Goal: Information Seeking & Learning: Check status

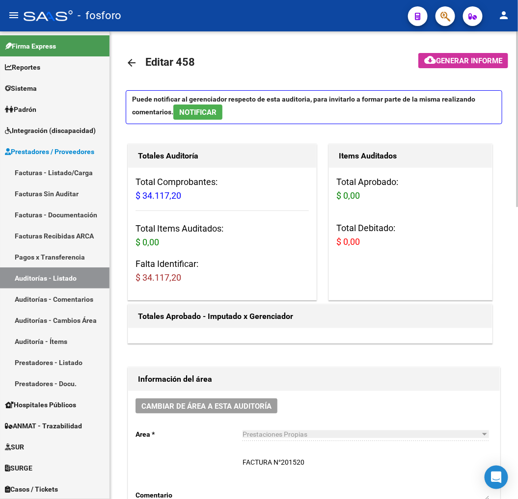
click at [339, 332] on div at bounding box center [310, 335] width 364 height 15
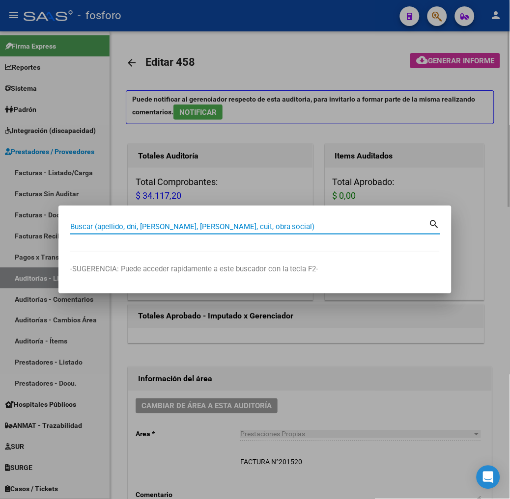
paste input "20228621928"
type input "20228621928"
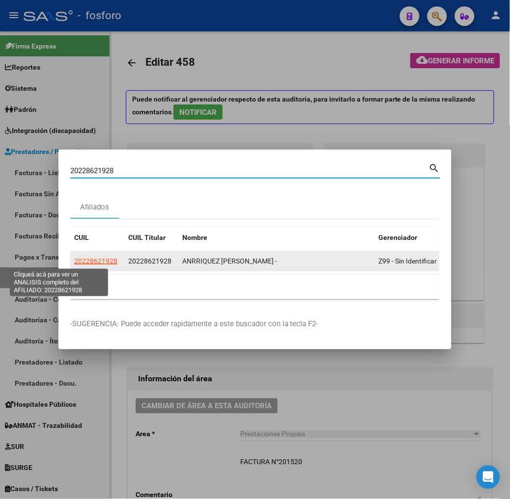
click at [74, 262] on span "20228621928" at bounding box center [95, 261] width 43 height 8
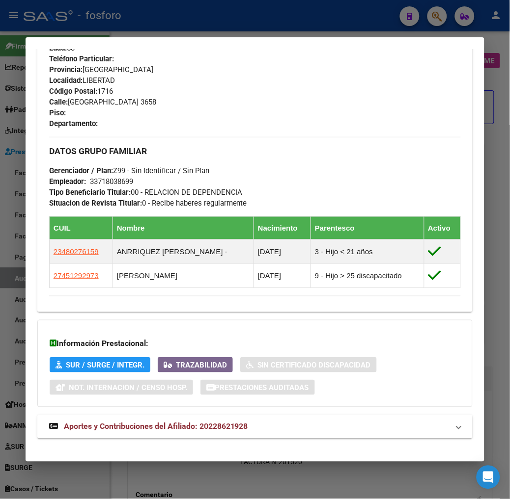
scroll to position [488, 0]
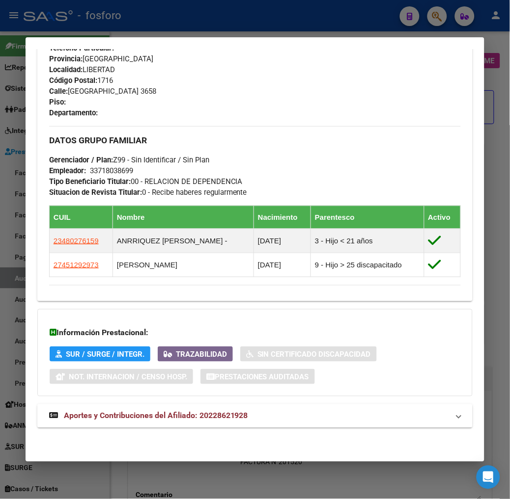
drag, startPoint x: 61, startPoint y: 411, endPoint x: 232, endPoint y: 281, distance: 215.5
click at [64, 411] on span "Aportes y Contribuciones del Afiliado: 20228621928" at bounding box center [156, 415] width 184 height 9
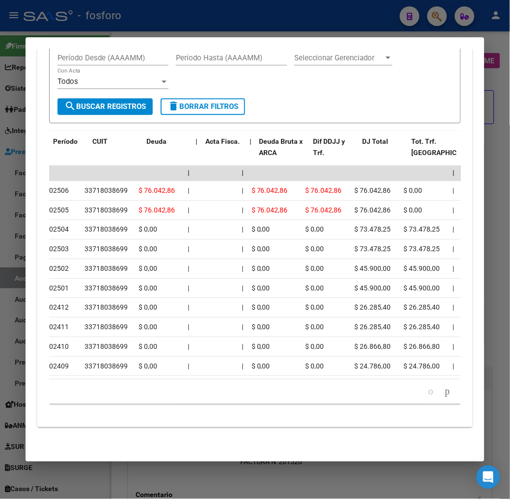
scroll to position [0, 0]
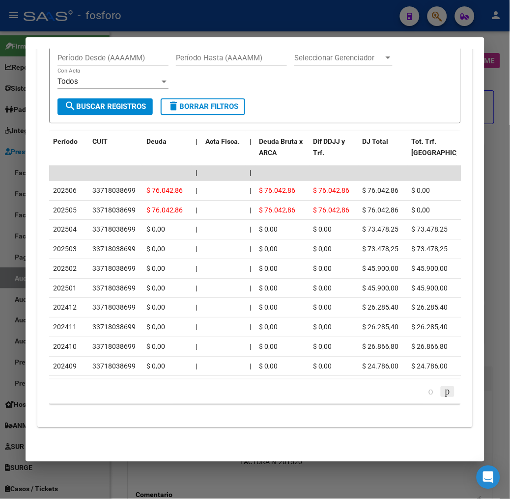
click at [451, 391] on icon "go to next page" at bounding box center [447, 391] width 8 height 12
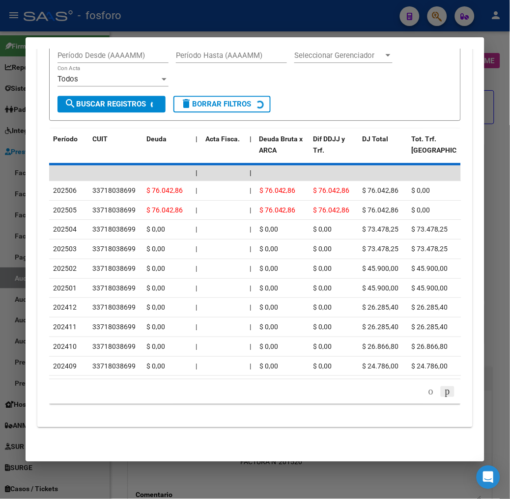
click at [453, 391] on div "179.769.313.486.231.570.000.000.000.000.000.000.000.000.000.000.000.000.000.000…" at bounding box center [254, 392] width 411 height 25
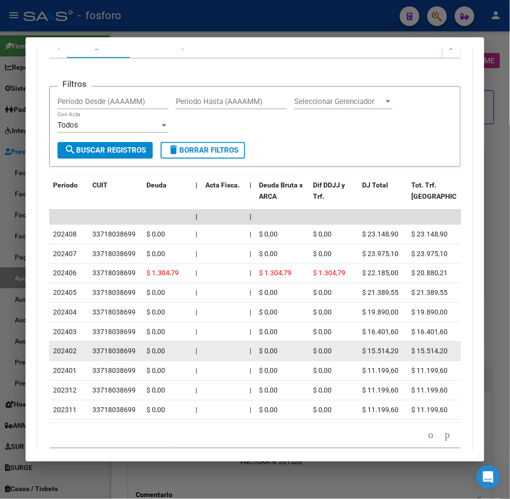
scroll to position [937, 0]
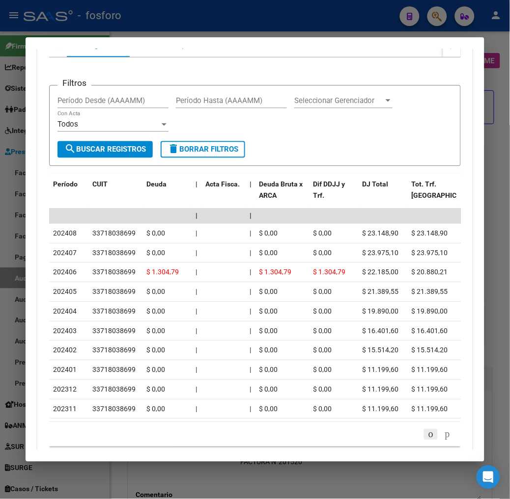
click at [432, 440] on icon "go to previous page" at bounding box center [431, 434] width 8 height 12
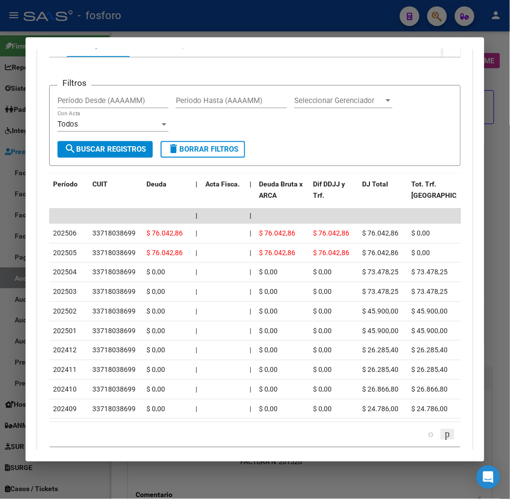
click at [451, 440] on icon "go to next page" at bounding box center [447, 434] width 8 height 12
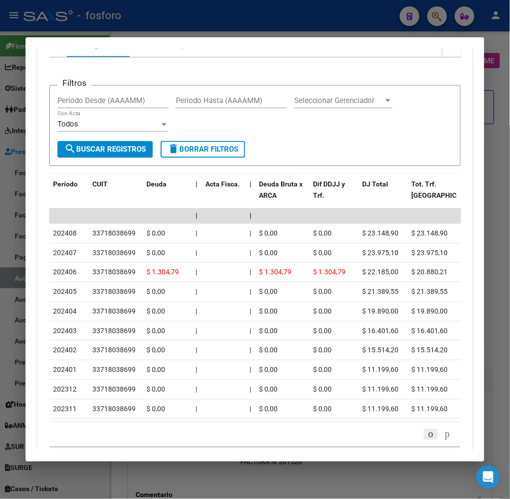
click at [435, 440] on icon "go to previous page" at bounding box center [431, 434] width 8 height 12
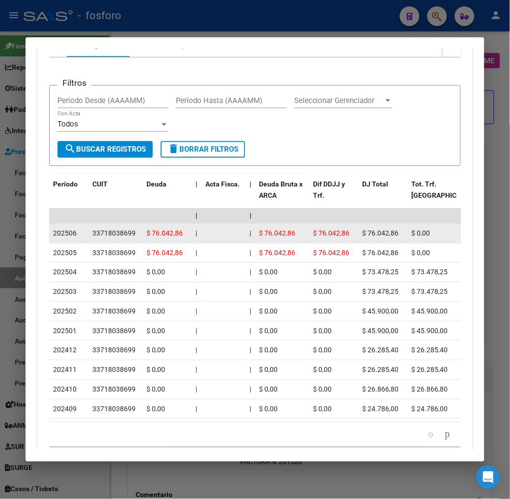
click at [95, 233] on div "33718038699" at bounding box center [113, 233] width 43 height 11
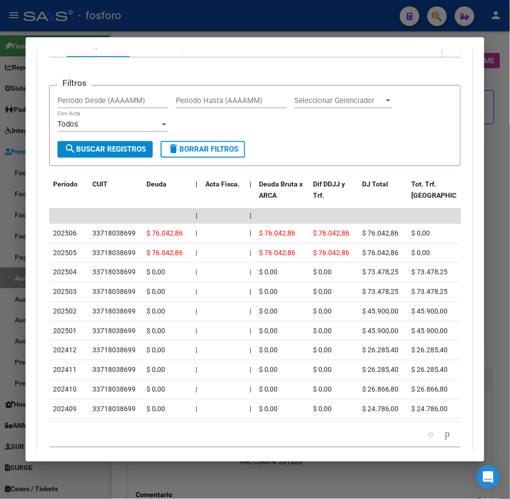
copy div "33718038699"
click at [294, 487] on div at bounding box center [255, 249] width 510 height 499
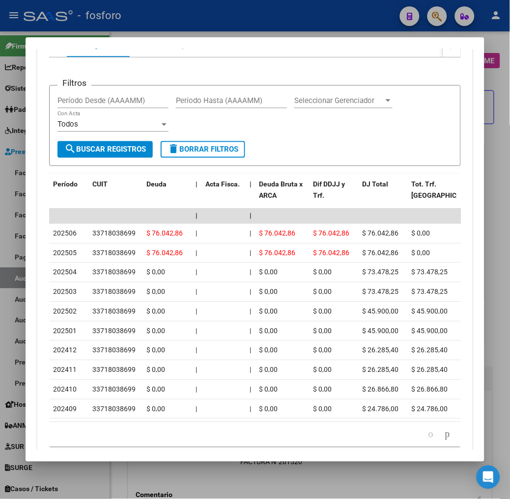
click at [287, 488] on div at bounding box center [255, 249] width 510 height 499
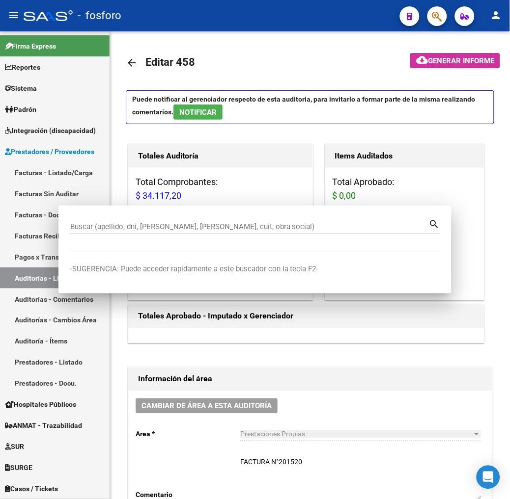
click at [287, 488] on textarea "FACTURA N°201520" at bounding box center [360, 479] width 241 height 43
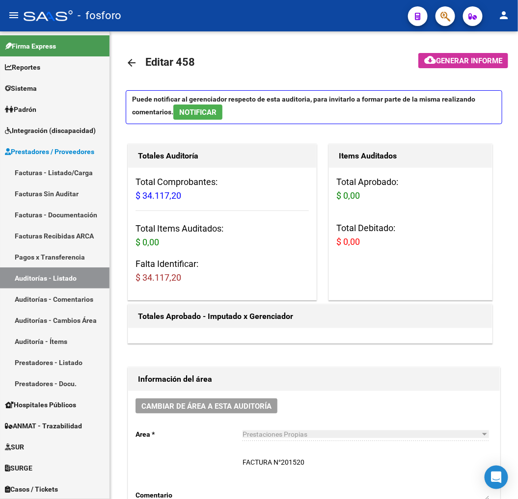
click at [287, 488] on textarea "FACTURA N°201520" at bounding box center [366, 479] width 246 height 43
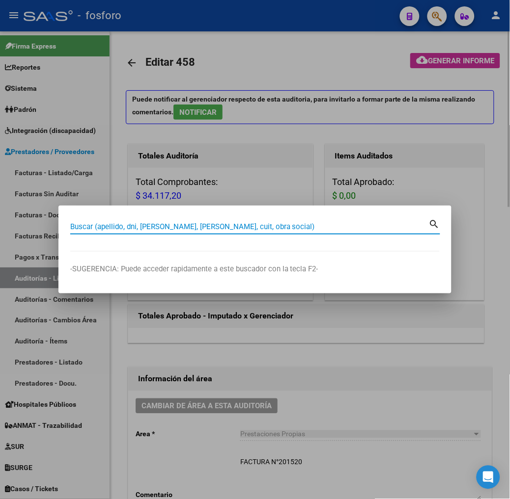
paste input "20946600149"
type input "20946600149"
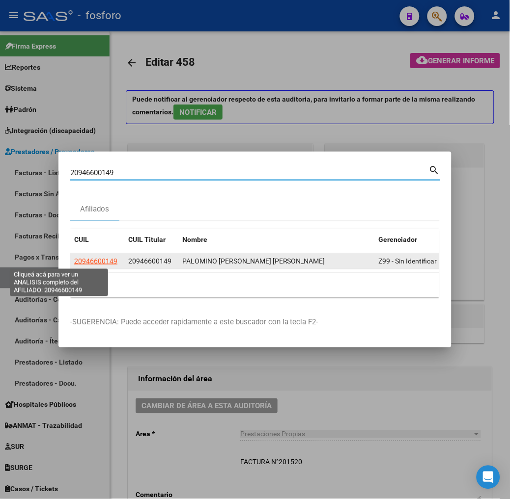
click at [74, 262] on span "20946600149" at bounding box center [95, 261] width 43 height 8
type textarea "20946600149"
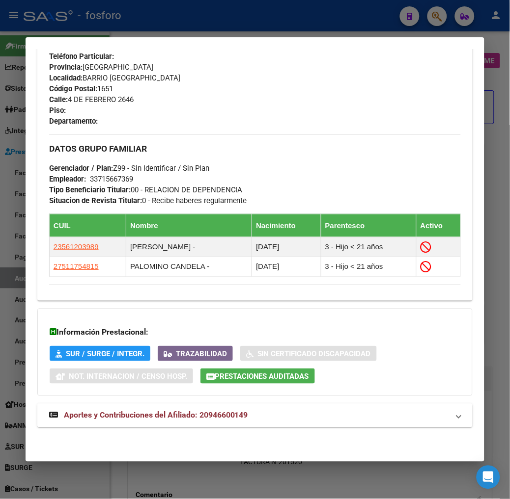
click at [201, 415] on span "Aportes y Contribuciones del Afiliado: 20946600149" at bounding box center [156, 415] width 184 height 9
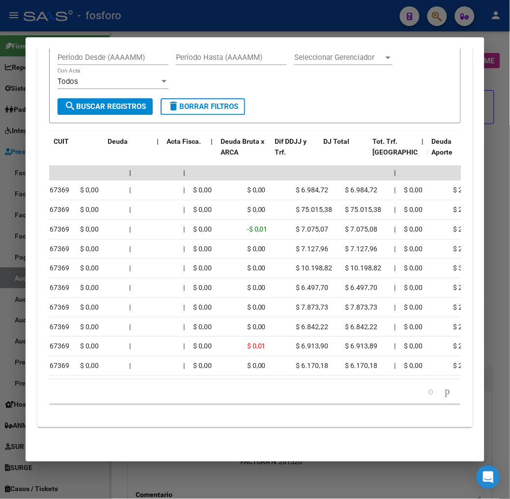
scroll to position [0, 0]
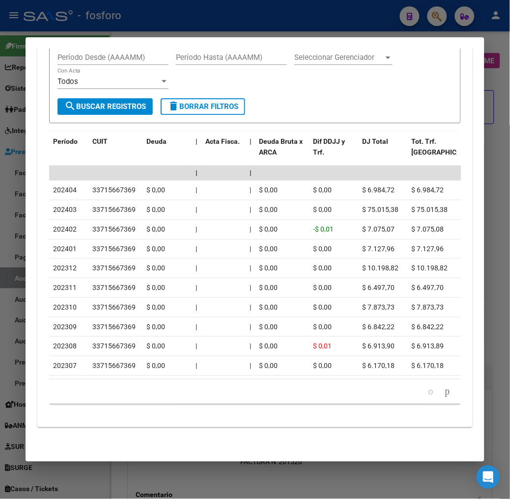
drag, startPoint x: 99, startPoint y: 382, endPoint x: 107, endPoint y: 379, distance: 7.9
click at [107, 379] on div "Período CUIT Deuda | Acta Fisca. | Deuda Bruta x ARCA Dif DDJJ y Trf. DJ Total …" at bounding box center [254, 267] width 411 height 273
click at [104, 399] on datatable-pager "1 2 3 4 5" at bounding box center [255, 391] width 402 height 17
click at [125, 395] on datatable-pager "1 2 3 4 5" at bounding box center [255, 391] width 402 height 17
click at [451, 393] on icon "go to next page" at bounding box center [447, 391] width 8 height 12
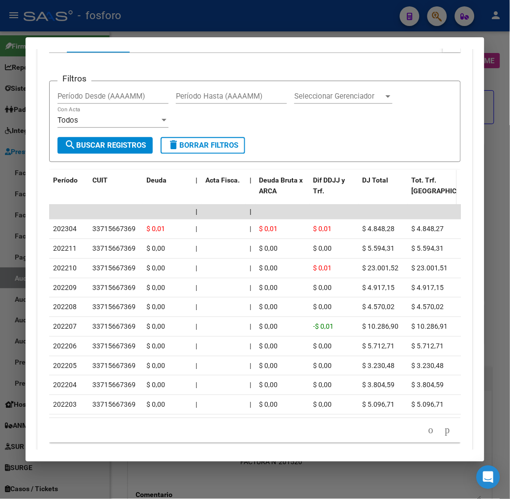
scroll to position [1005, 0]
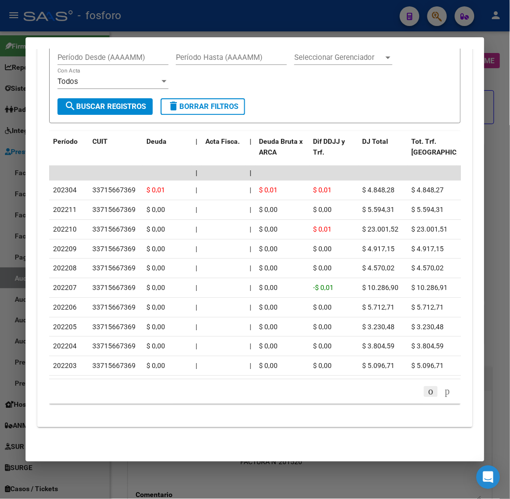
click at [430, 391] on icon "go to previous page" at bounding box center [431, 391] width 8 height 12
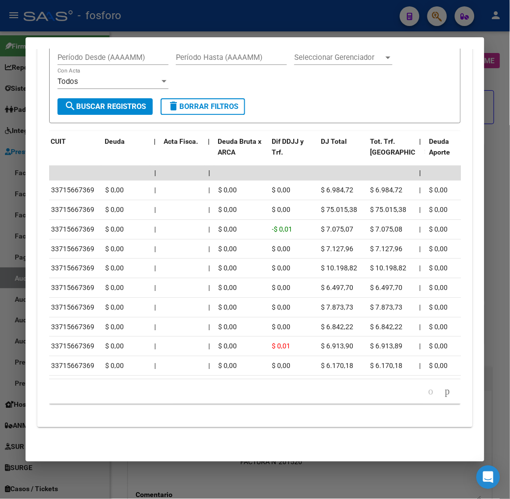
scroll to position [0, 0]
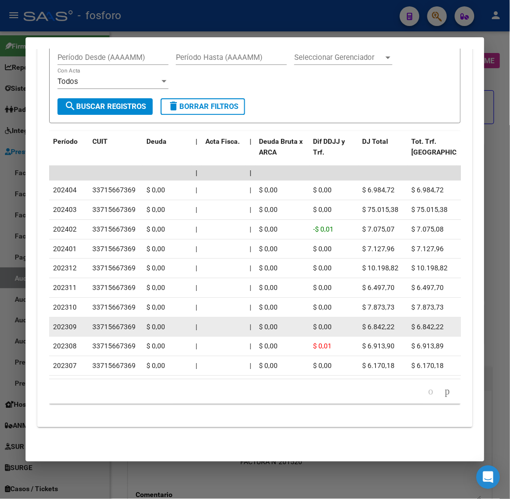
click at [101, 322] on div "33715667369" at bounding box center [113, 327] width 43 height 11
copy div "33715667369"
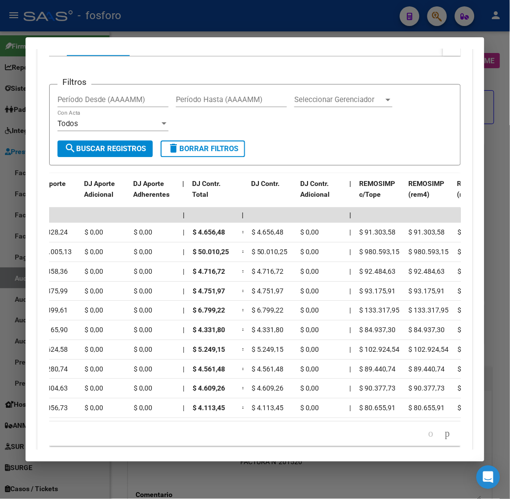
scroll to position [0, 1140]
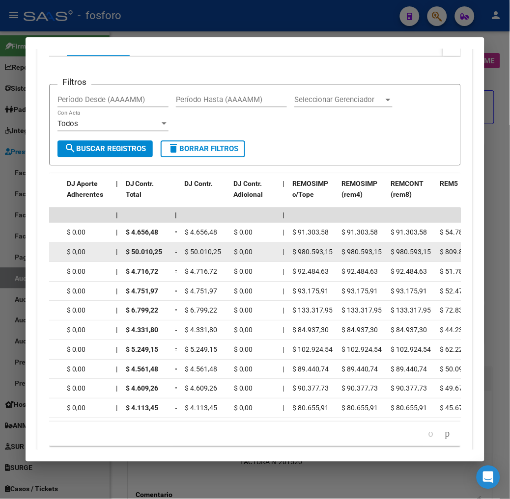
click at [346, 256] on span "$ 980.593,15" at bounding box center [362, 252] width 40 height 8
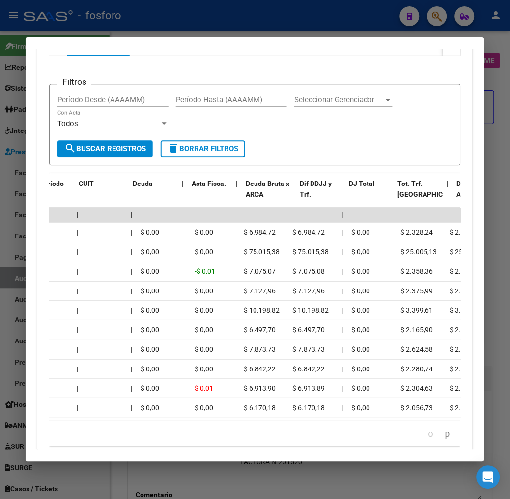
scroll to position [0, 0]
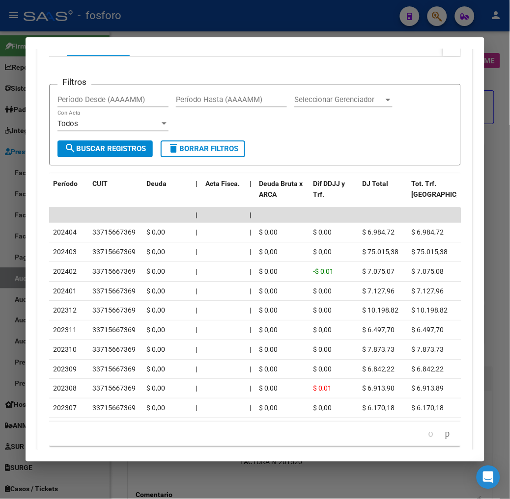
click at [135, 442] on datatable-pager "1 2 3 4 5" at bounding box center [255, 434] width 402 height 17
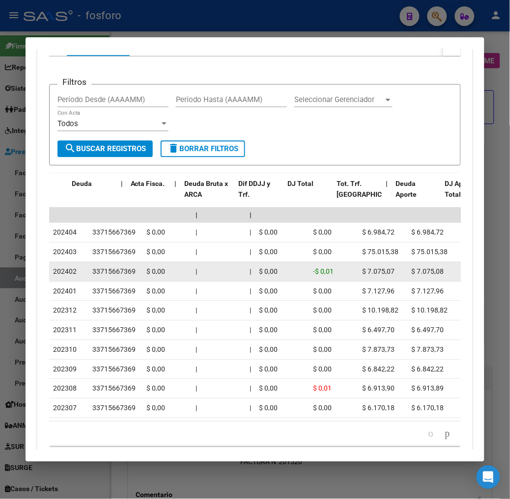
scroll to position [0, 75]
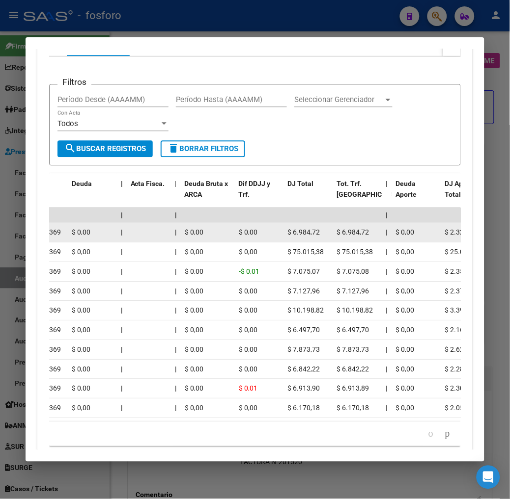
click at [337, 229] on span "$ 6.984,72" at bounding box center [353, 232] width 32 height 8
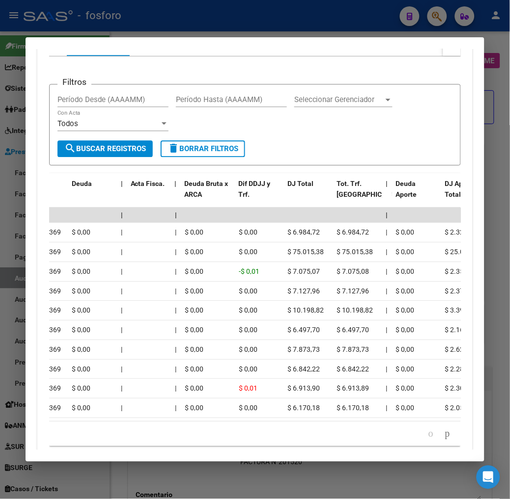
drag, startPoint x: 96, startPoint y: 434, endPoint x: 2, endPoint y: 414, distance: 95.8
click at [3, 415] on div "20946600149 Buscar (apellido, dni, cuil, nro traspaso, cuit, obra social) searc…" at bounding box center [255, 249] width 510 height 499
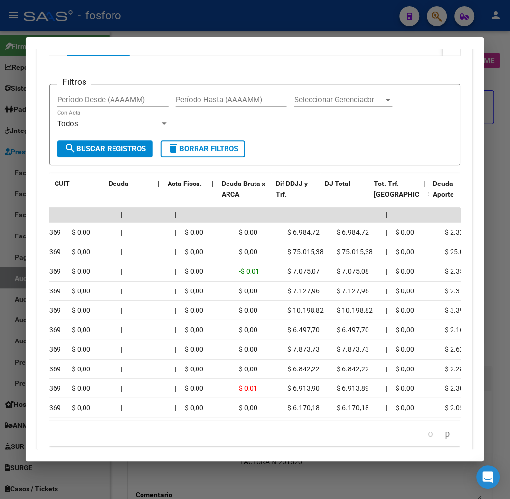
scroll to position [0, 37]
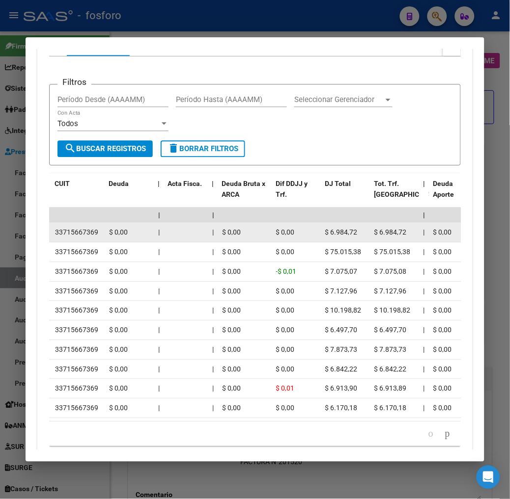
drag, startPoint x: 2, startPoint y: 414, endPoint x: 82, endPoint y: 231, distance: 199.7
click at [82, 231] on div "33715667369" at bounding box center [78, 232] width 46 height 11
click at [62, 233] on div "33715667369" at bounding box center [76, 232] width 43 height 11
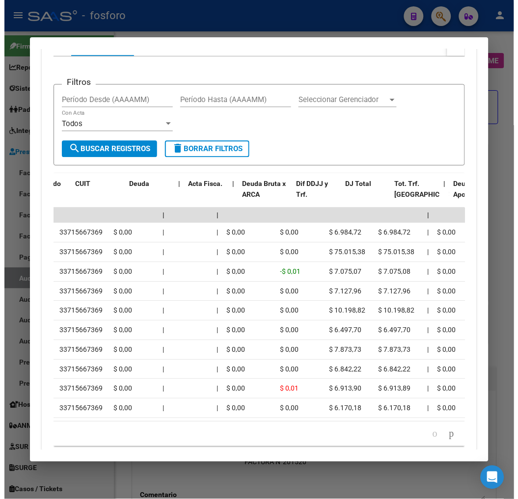
scroll to position [0, 0]
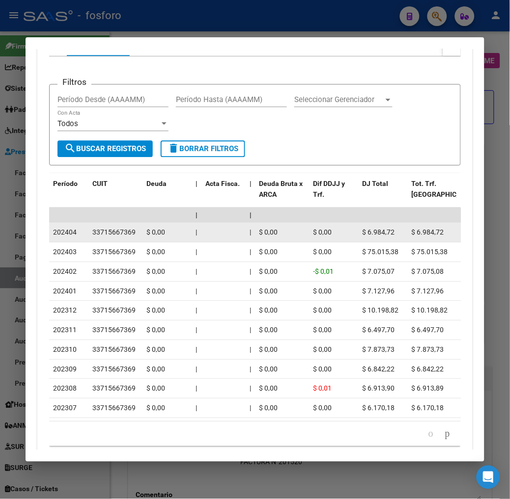
click at [53, 234] on span "202404" at bounding box center [65, 232] width 24 height 8
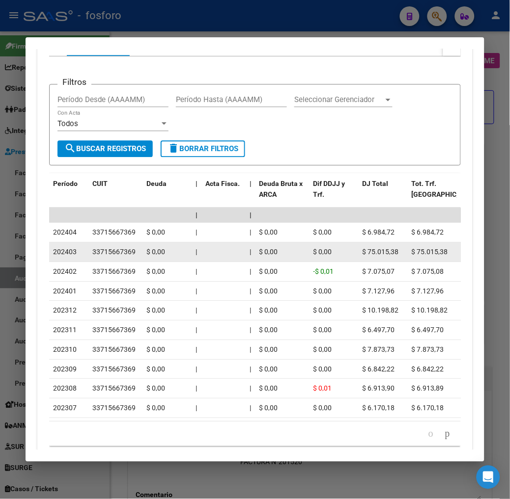
click at [362, 247] on div "$ 75.015,38" at bounding box center [382, 251] width 41 height 11
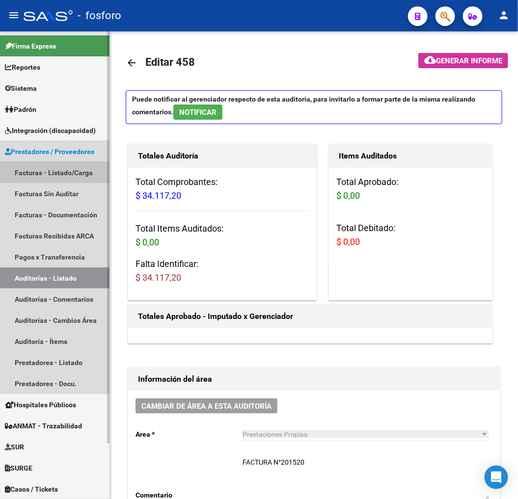
click at [74, 177] on link "Facturas - Listado/Carga" at bounding box center [54, 172] width 109 height 21
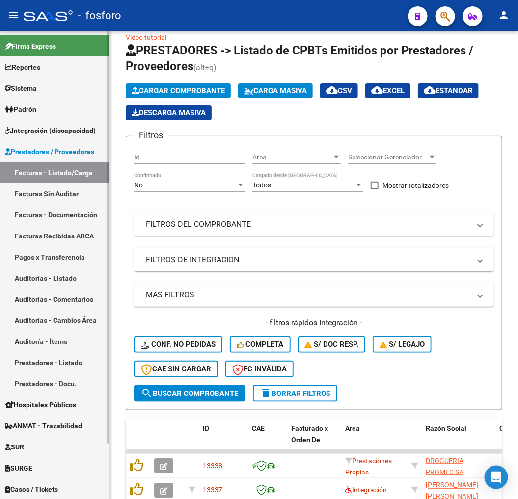
scroll to position [22, 0]
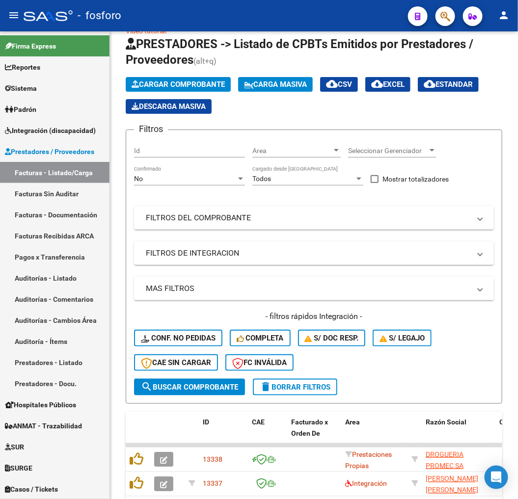
click at [15, 11] on mat-icon "menu" at bounding box center [14, 15] width 12 height 12
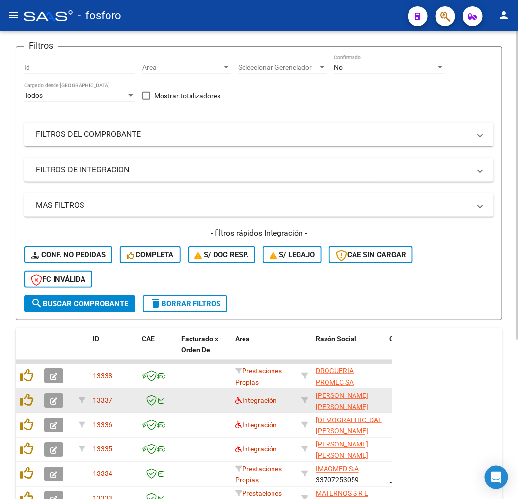
scroll to position [243, 0]
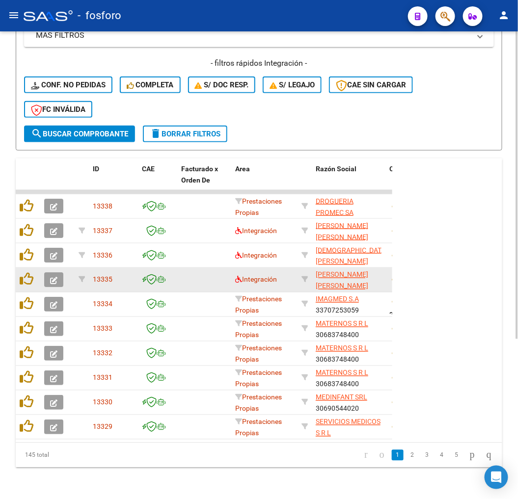
click at [238, 274] on div "Integración" at bounding box center [264, 279] width 58 height 11
click at [238, 276] on span "Integración" at bounding box center [256, 280] width 42 height 8
click at [239, 274] on div "Integración" at bounding box center [264, 279] width 58 height 11
click at [239, 276] on icon at bounding box center [238, 279] width 7 height 7
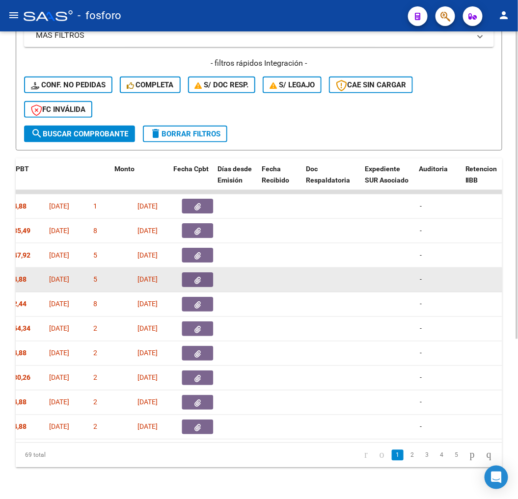
scroll to position [0, 378]
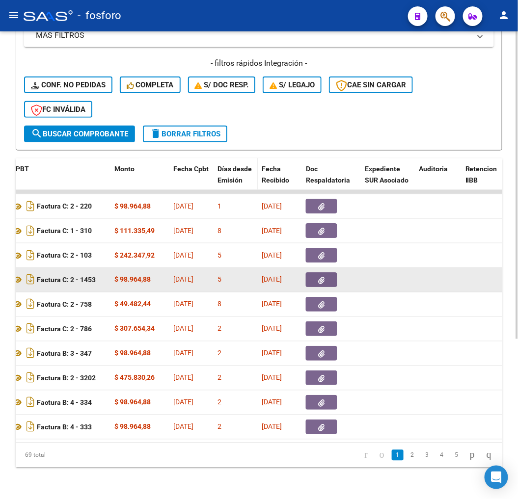
click at [227, 165] on span "Días desde Emisión" at bounding box center [235, 174] width 34 height 19
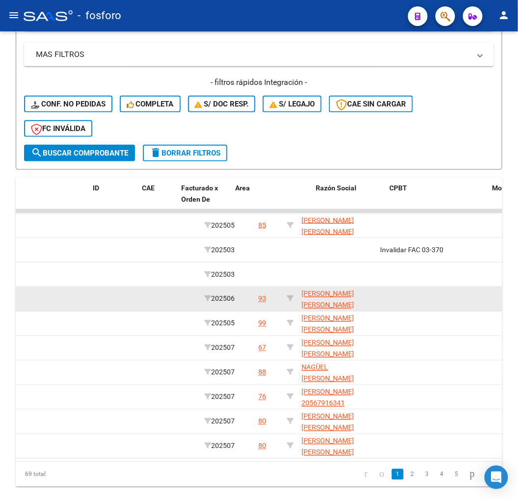
scroll to position [0, 0]
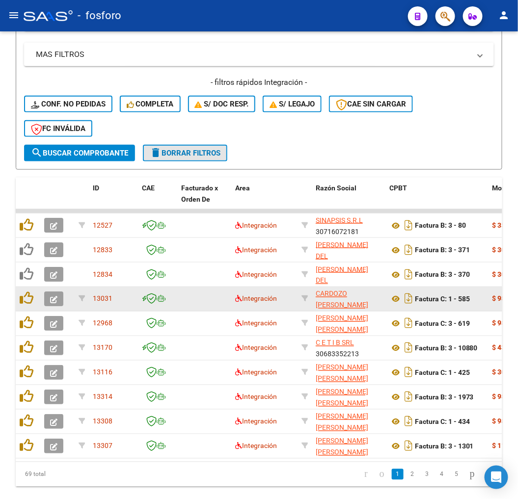
click at [170, 158] on button "delete Borrar Filtros" at bounding box center [185, 153] width 84 height 17
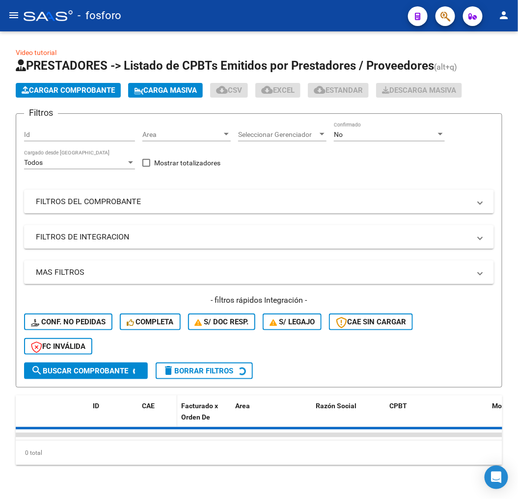
scroll to position [218, 0]
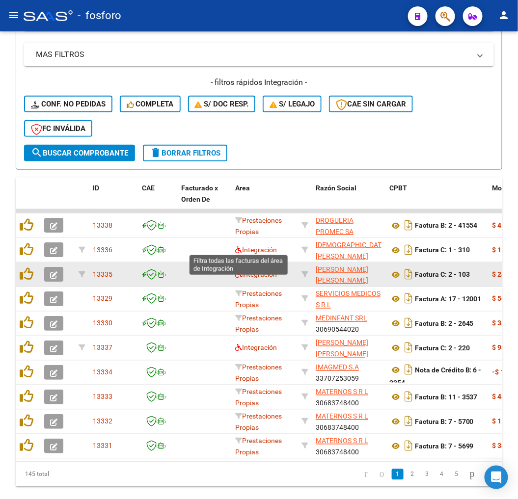
click at [239, 248] on icon at bounding box center [238, 249] width 7 height 7
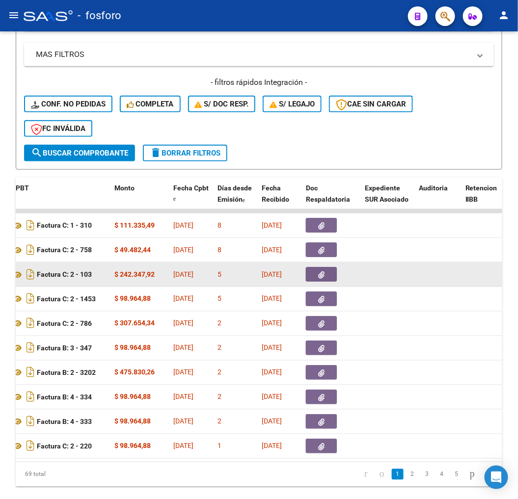
scroll to position [0, 416]
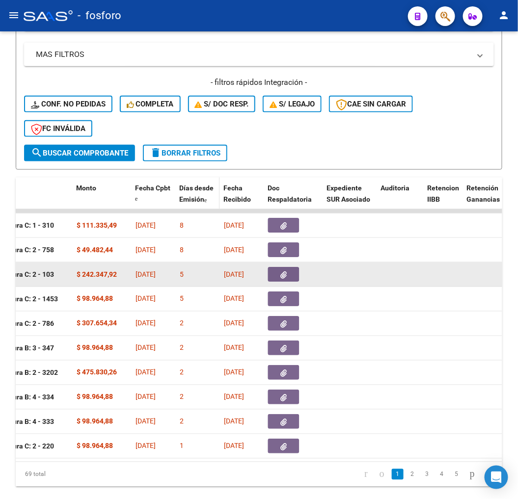
click at [199, 194] on span "Días desde Emisión" at bounding box center [196, 193] width 34 height 19
click at [192, 184] on span "Días desde Emisión" at bounding box center [196, 193] width 34 height 19
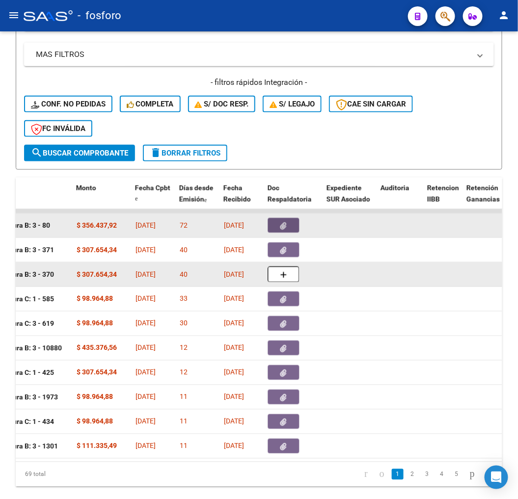
click at [276, 226] on button "button" at bounding box center [283, 225] width 31 height 15
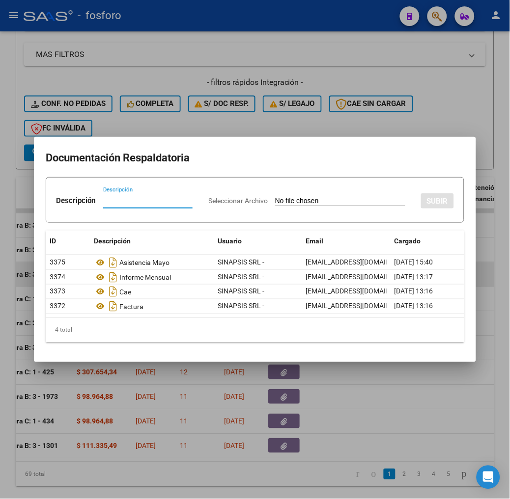
click at [172, 330] on div "4 total" at bounding box center [255, 330] width 418 height 25
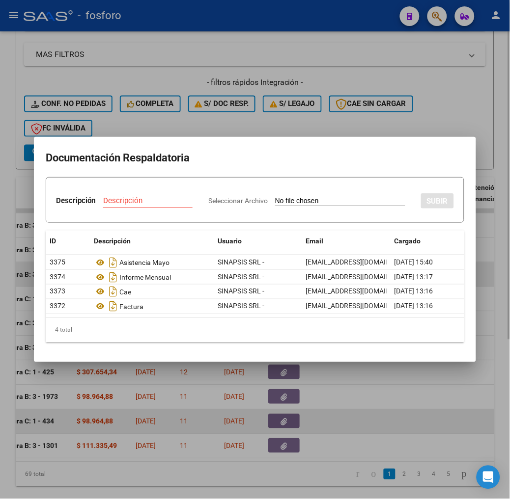
click at [308, 420] on div at bounding box center [255, 249] width 510 height 499
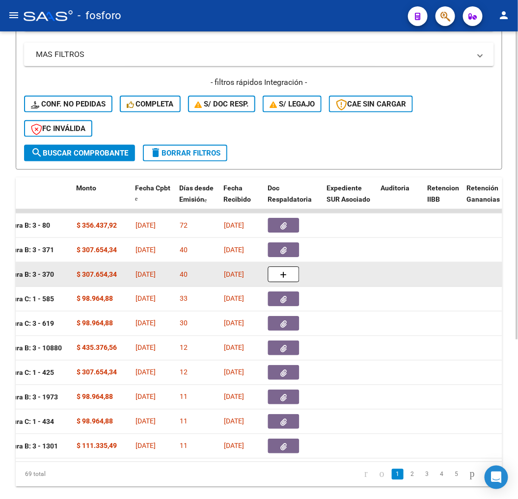
click at [229, 468] on div "ID CAE Facturado x Orden De Area Razón Social CPBT Monto Fecha Cpbt Días desde …" at bounding box center [259, 332] width 487 height 309
drag, startPoint x: 227, startPoint y: 468, endPoint x: 173, endPoint y: 458, distance: 55.5
click at [173, 458] on datatable-body "12527 Integración SINAPSIS S.R.L 30716072181 Factura B: 3 - 80 $ 356.437,92 01/…" at bounding box center [259, 335] width 487 height 253
drag, startPoint x: 171, startPoint y: 475, endPoint x: 167, endPoint y: 469, distance: 7.5
click at [170, 476] on datatable-pager "1 2 3 4 5" at bounding box center [306, 474] width 381 height 17
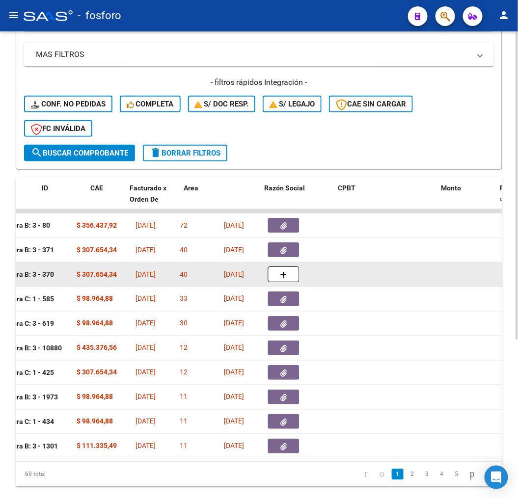
scroll to position [0, 0]
